Goal: Check status: Check status

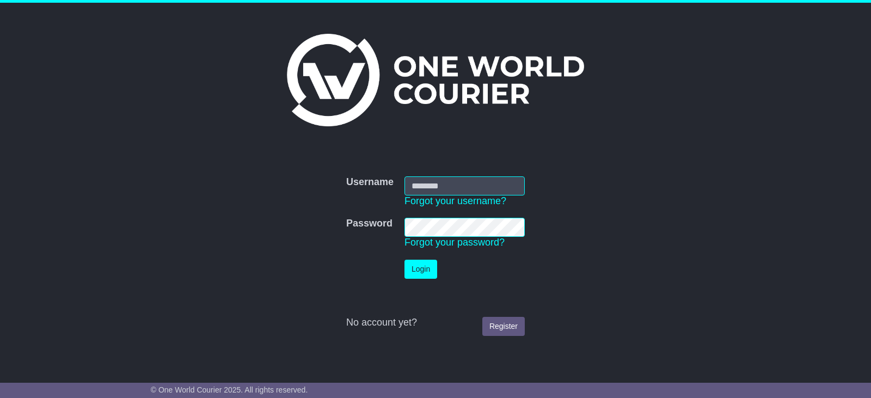
click at [456, 179] on input "Username" at bounding box center [464, 185] width 120 height 19
type input "**********"
click at [404, 260] on button "Login" at bounding box center [420, 269] width 33 height 19
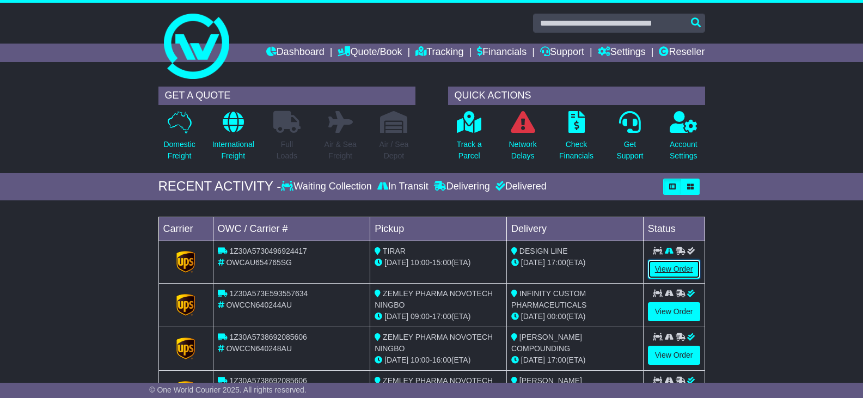
click at [672, 265] on link "View Order" at bounding box center [674, 269] width 52 height 19
